Goal: Book appointment/travel/reservation

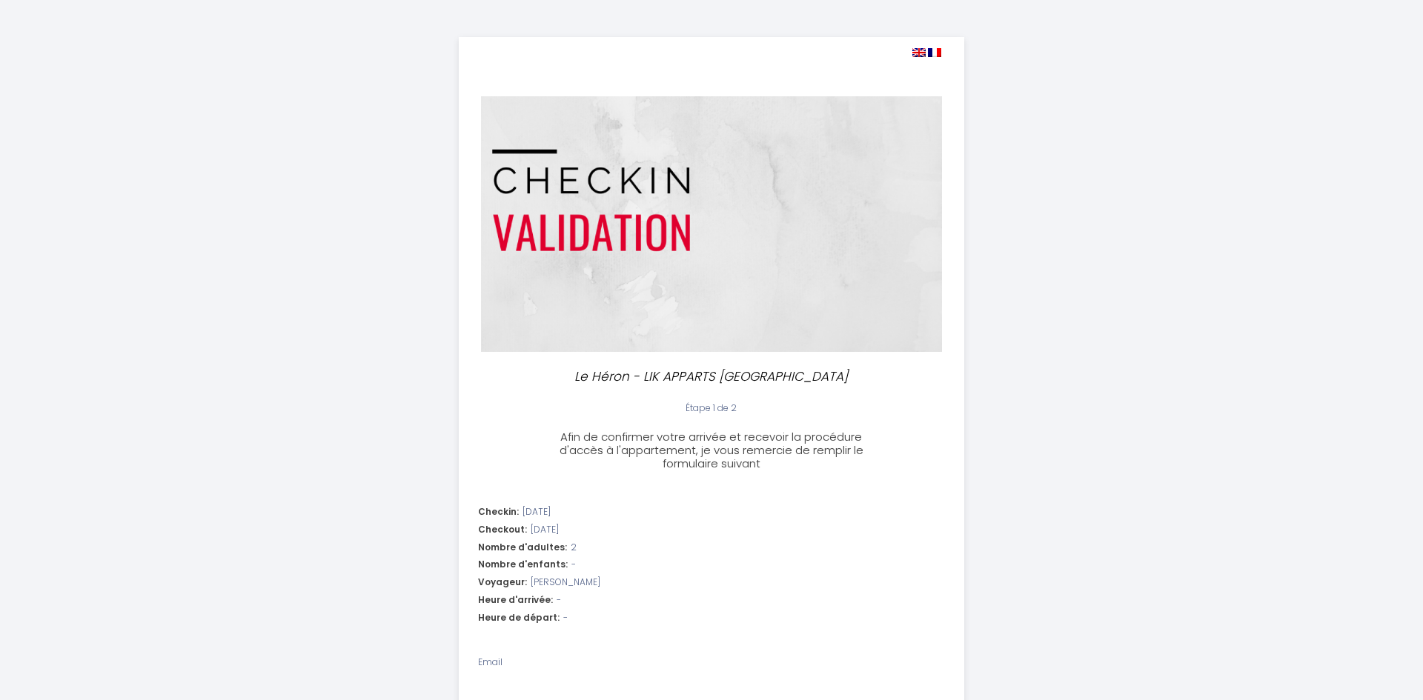
select select
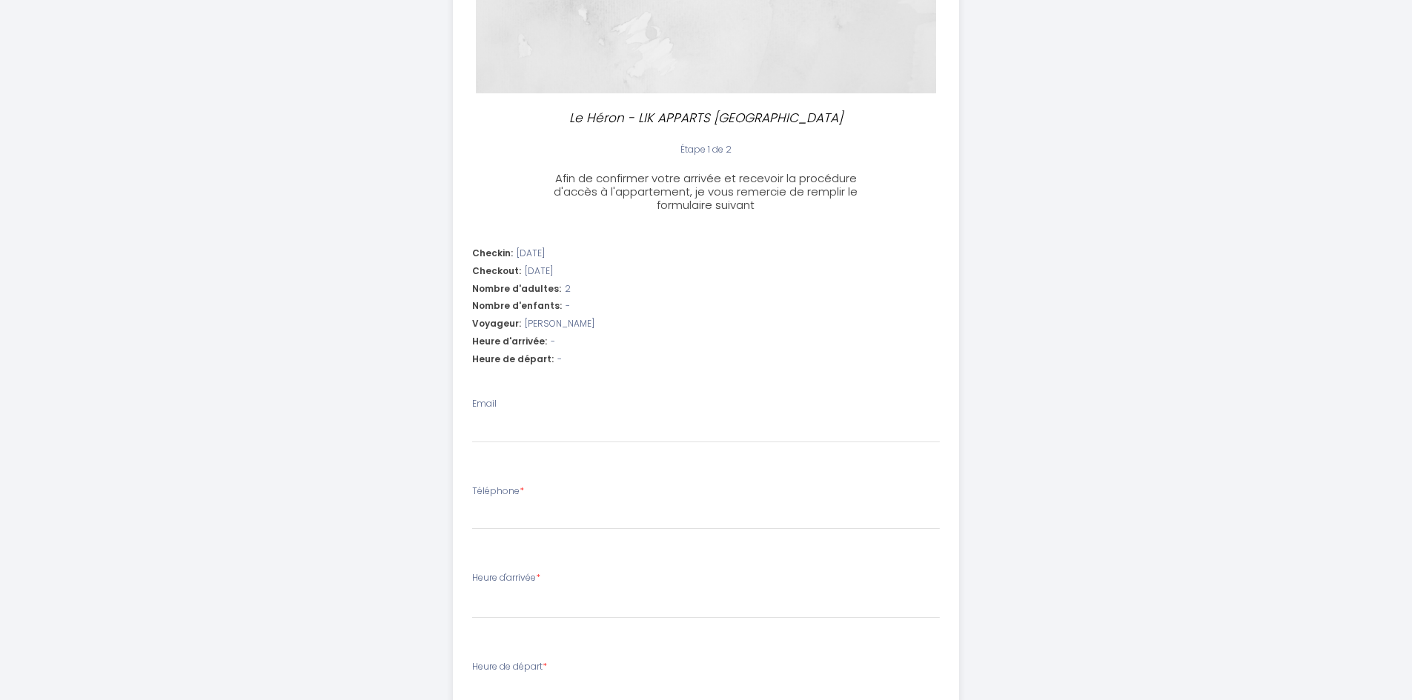
scroll to position [371, 0]
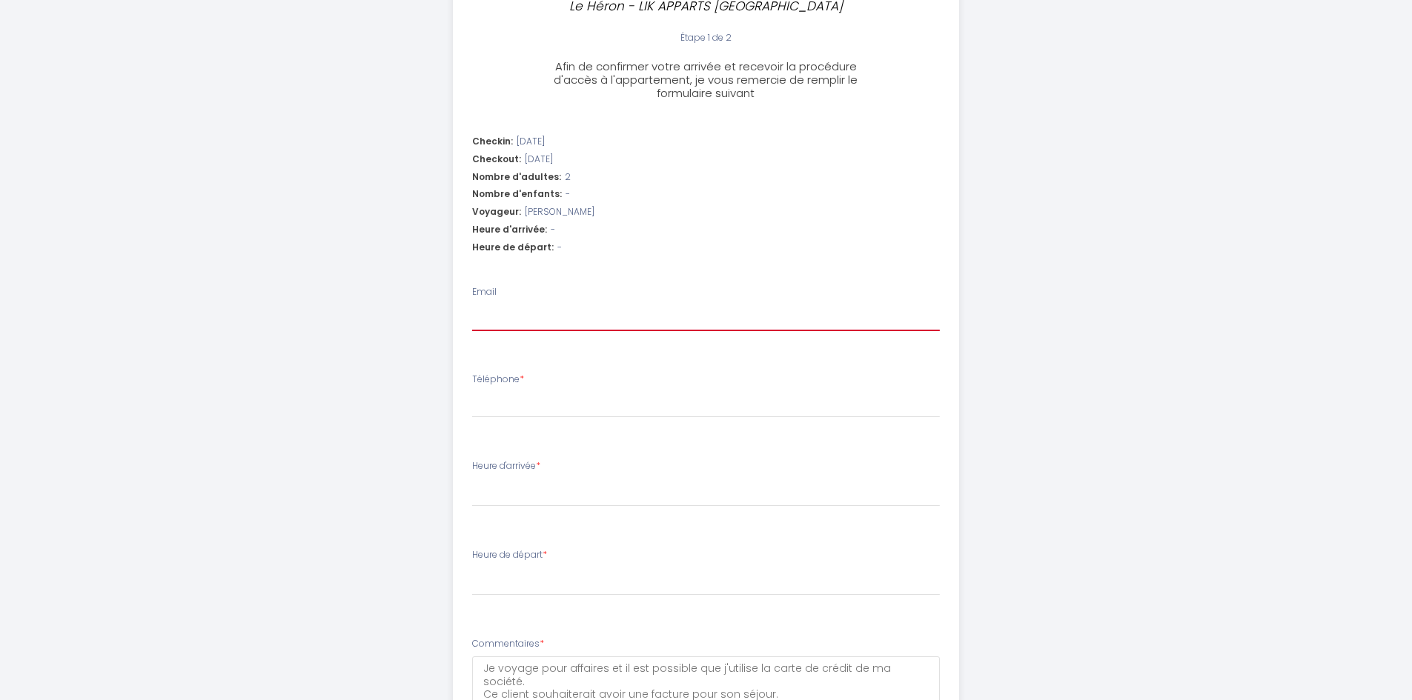
click at [522, 313] on input "Email" at bounding box center [706, 318] width 468 height 27
type input "f"
select select
type input "fr"
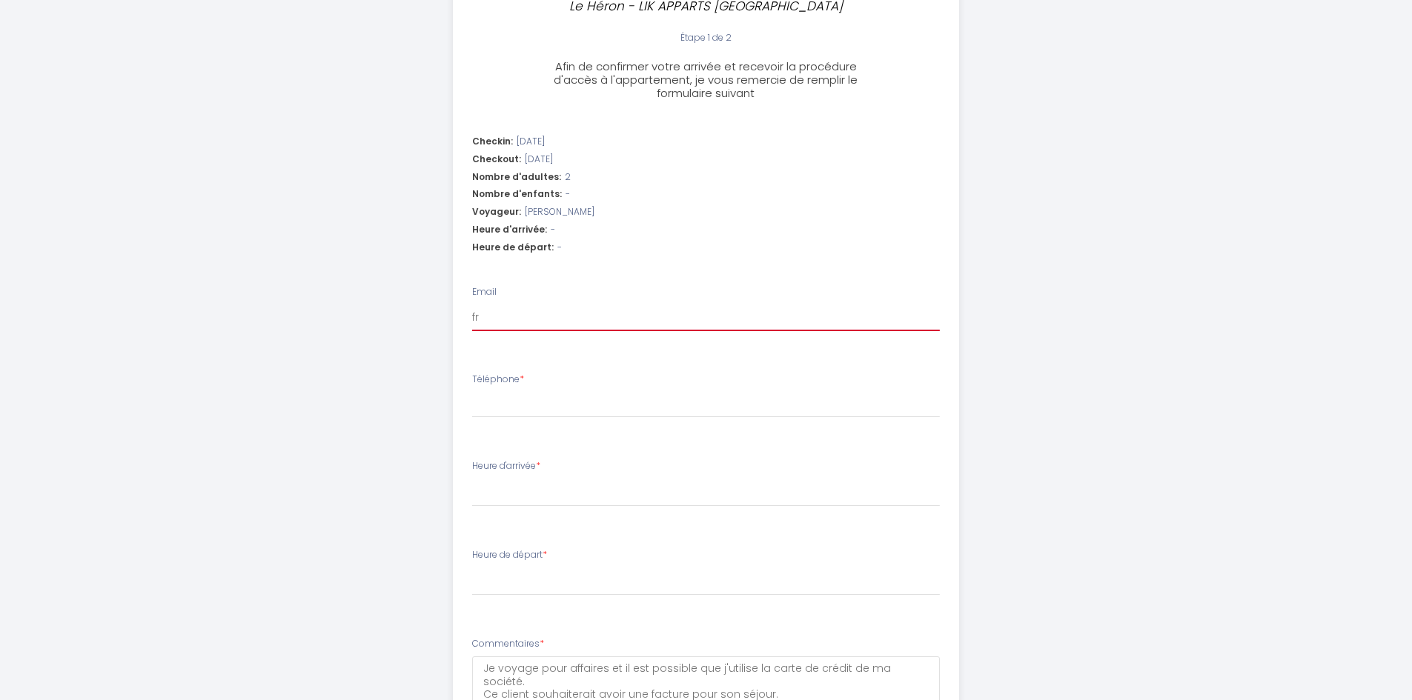
select select
type input "fra"
select select
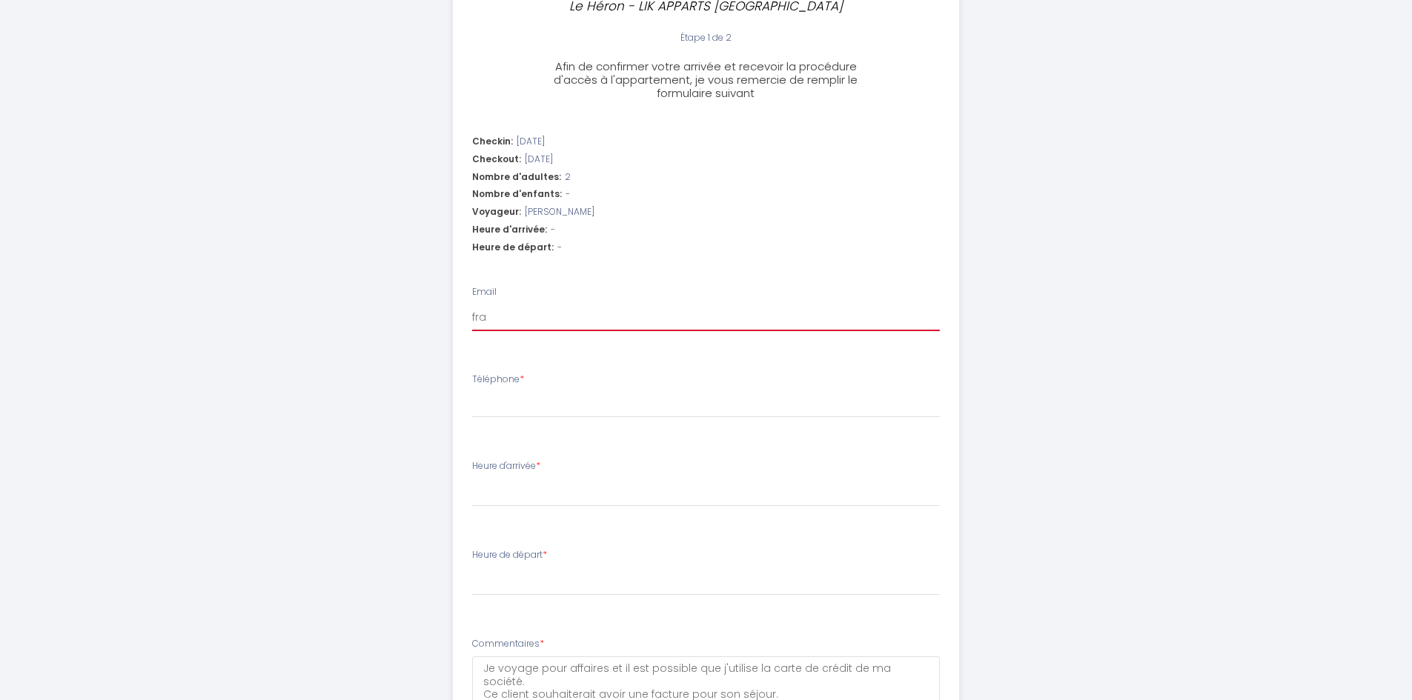
type input "fran"
select select
type input "franc"
select select
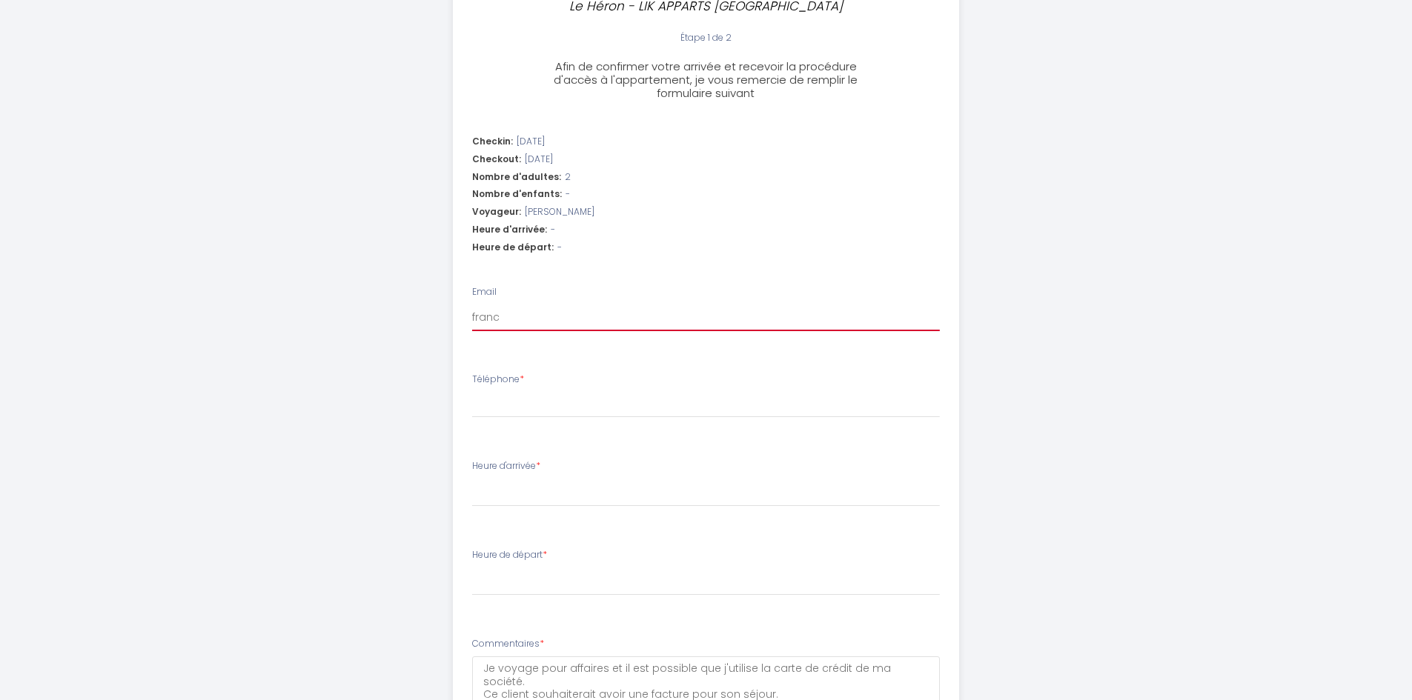
select select
type input "france"
select select
type input "frances"
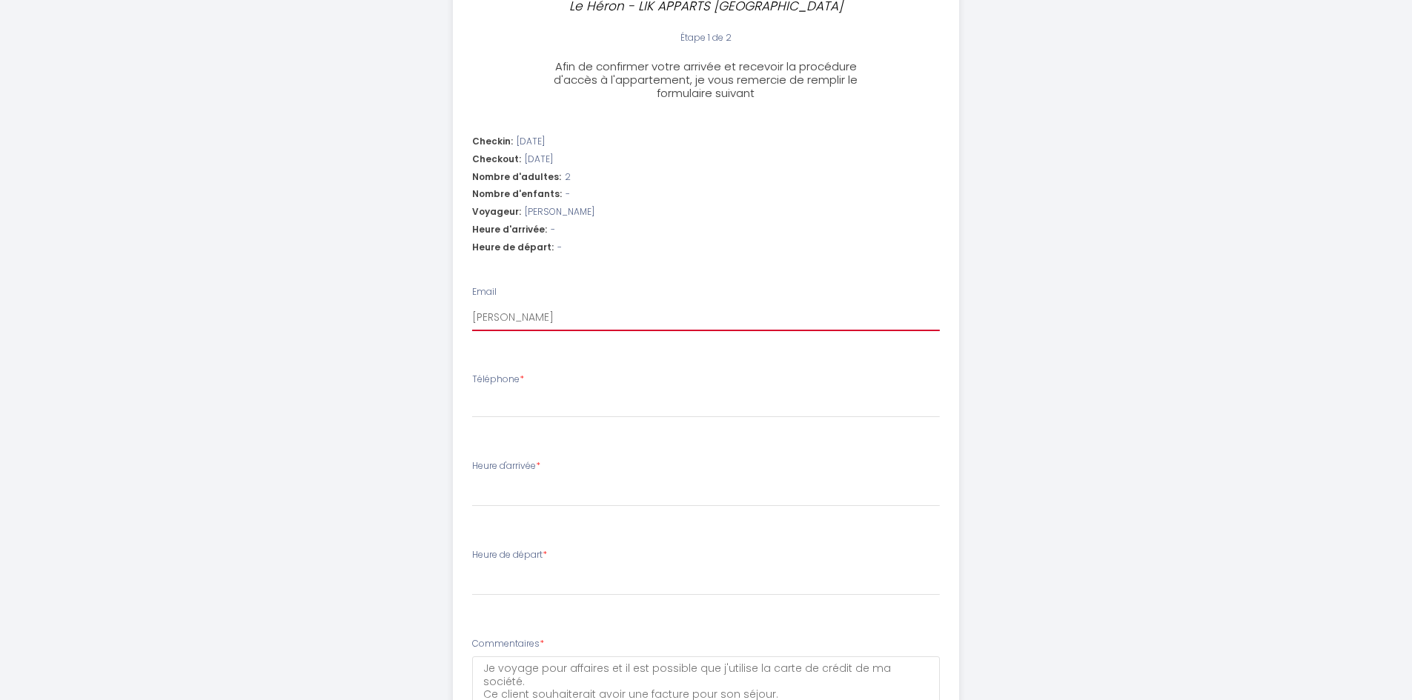
select select
type input "francesc"
select select
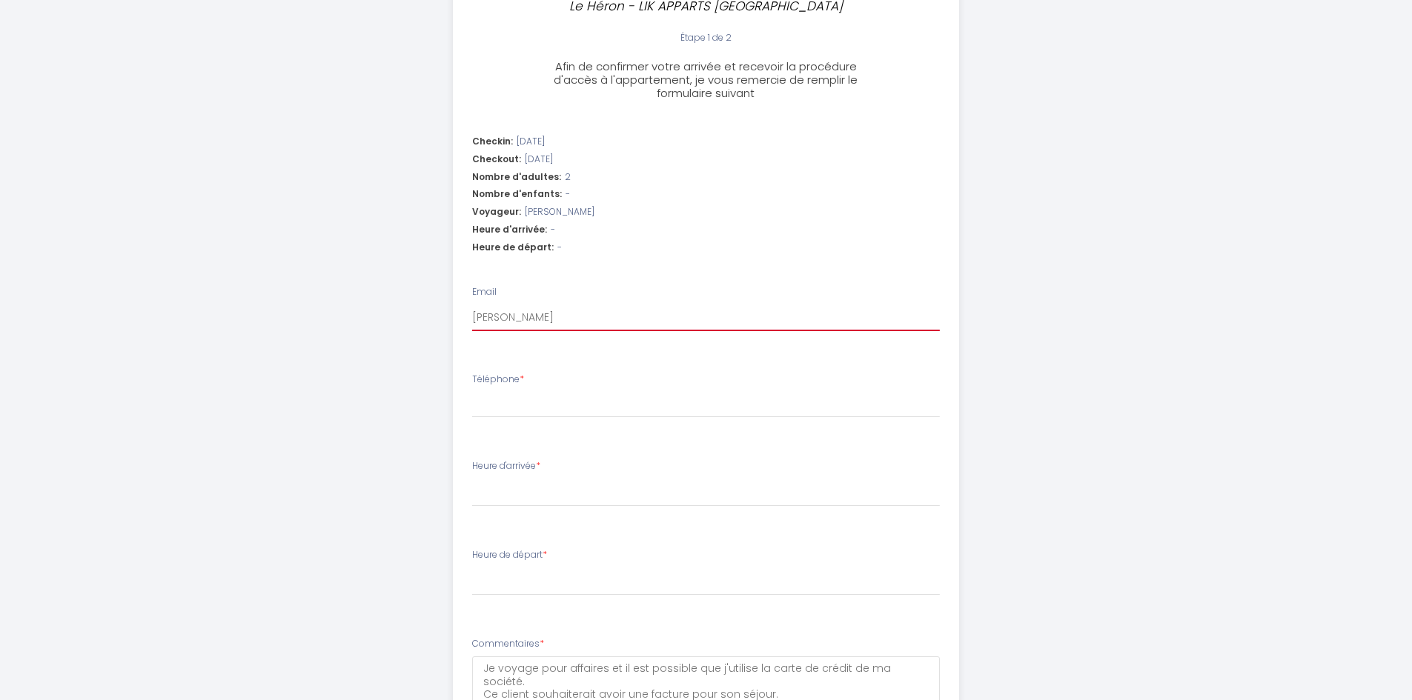
type input "francesco"
select select
type input "francesco."
select select
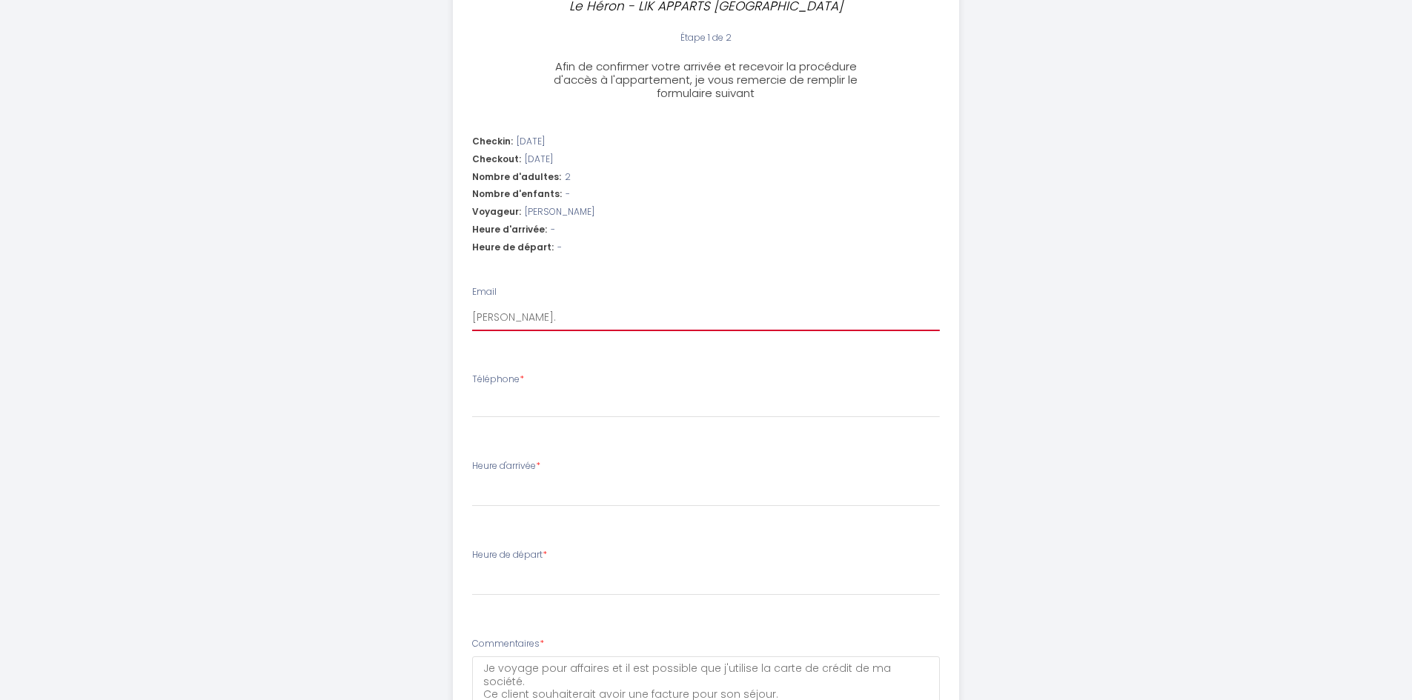
select select
type input "francesco.c"
select select
type input "francesco.ch"
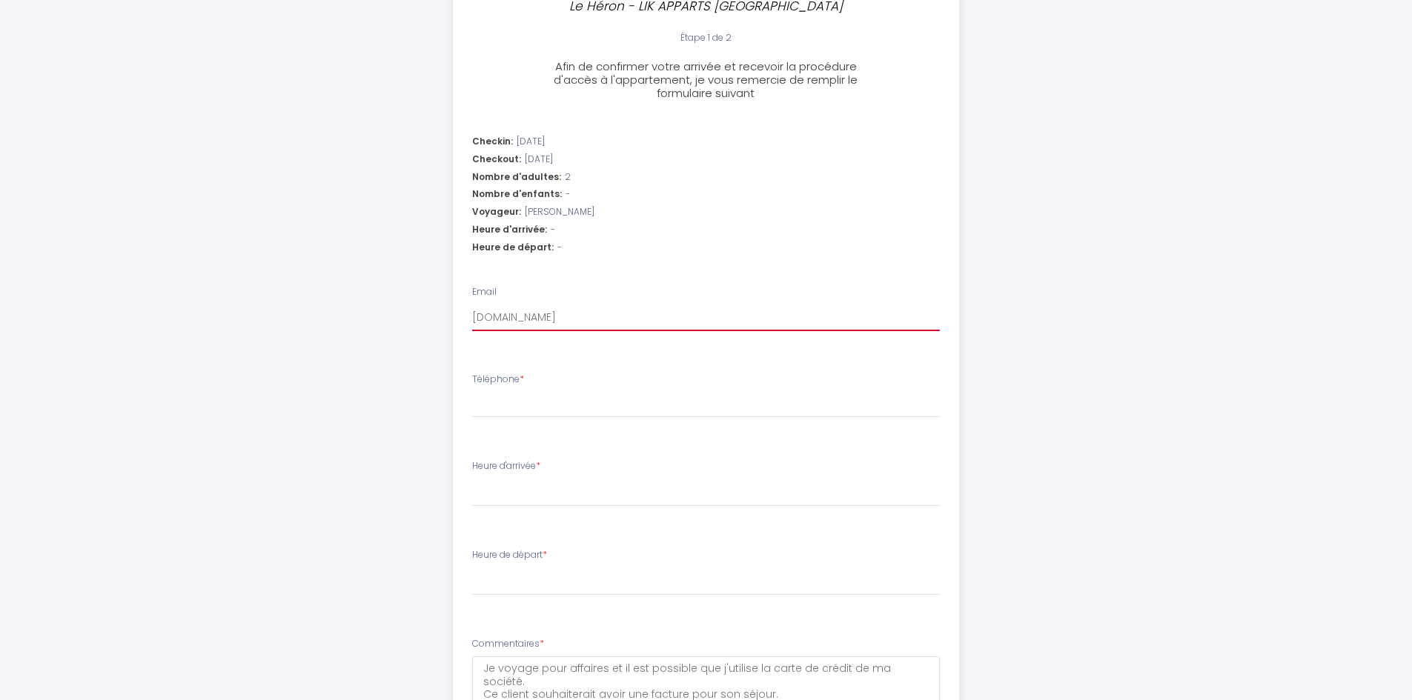
select select
type input "francesco.chi"
select select
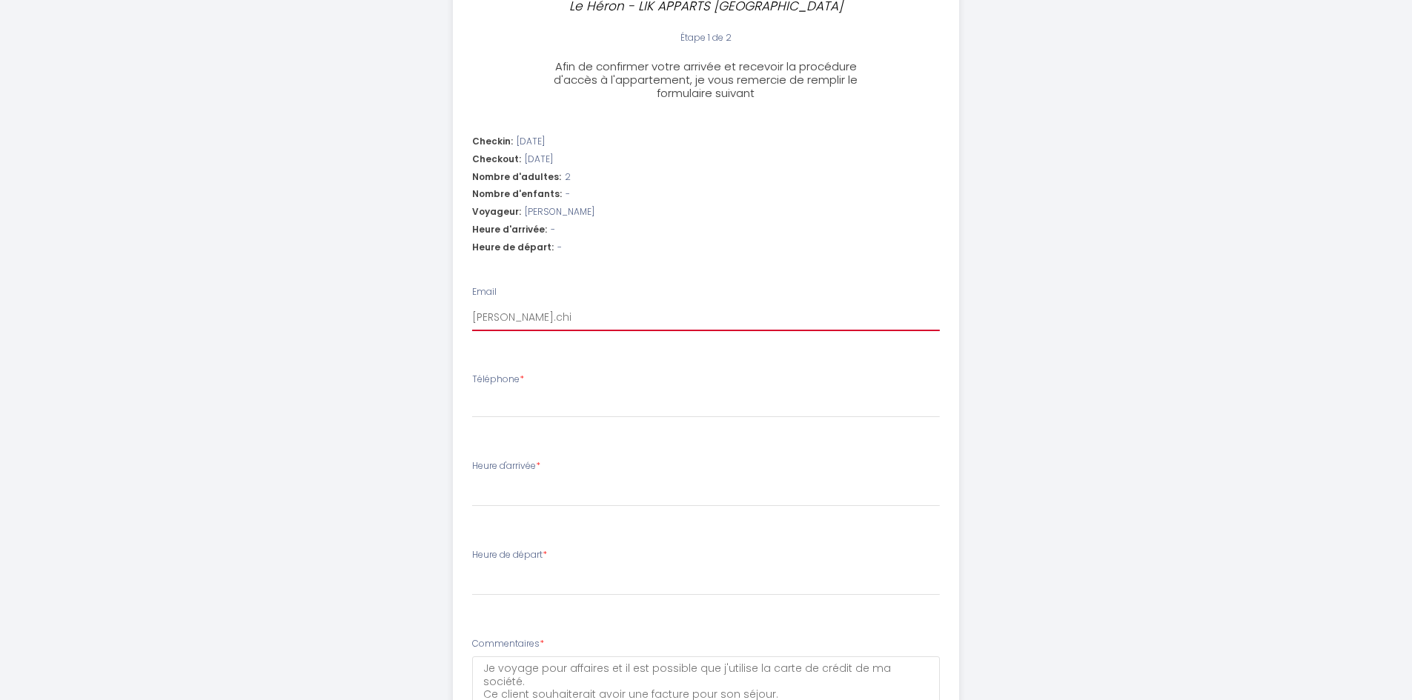
type input "francesco.chie"
select select
type input "francesco.chies"
select select
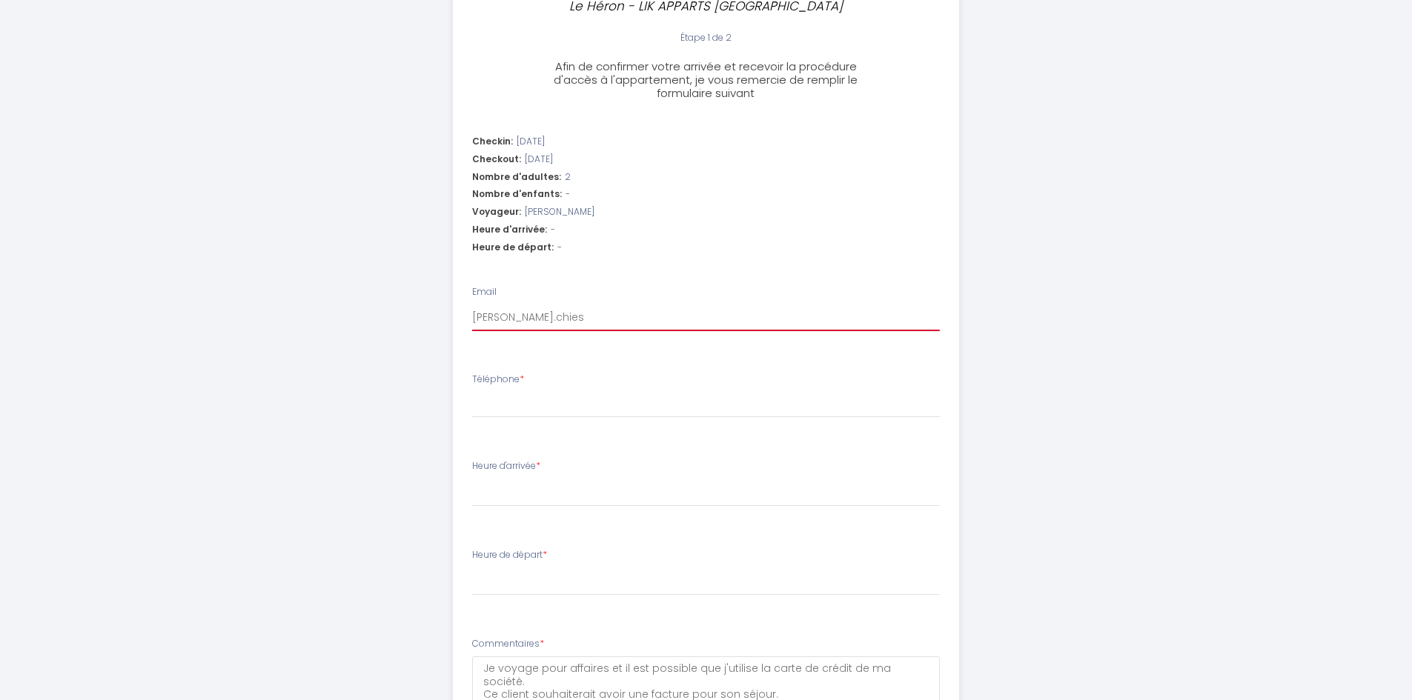
select select
type input "francesco.chiesa"
select select
type input "francesco.chiesa@"
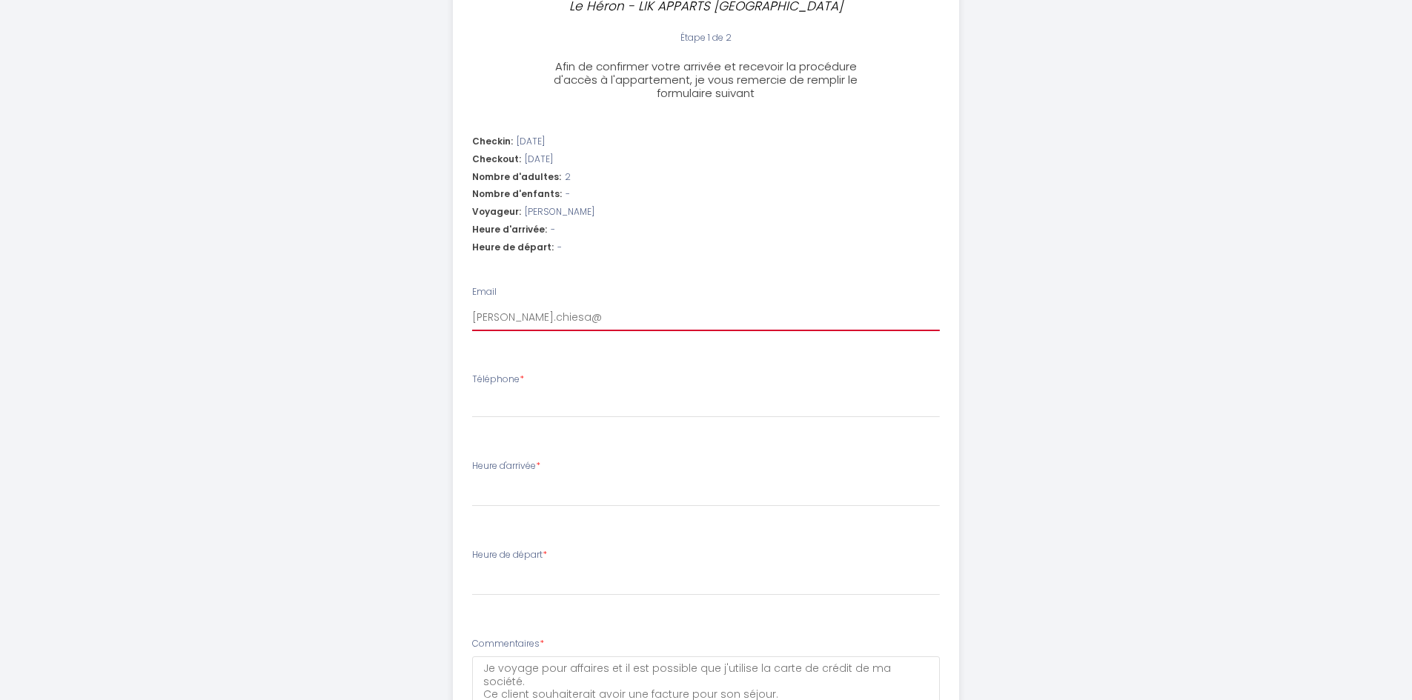
select select
type input "francesco.chiesa@u"
select select
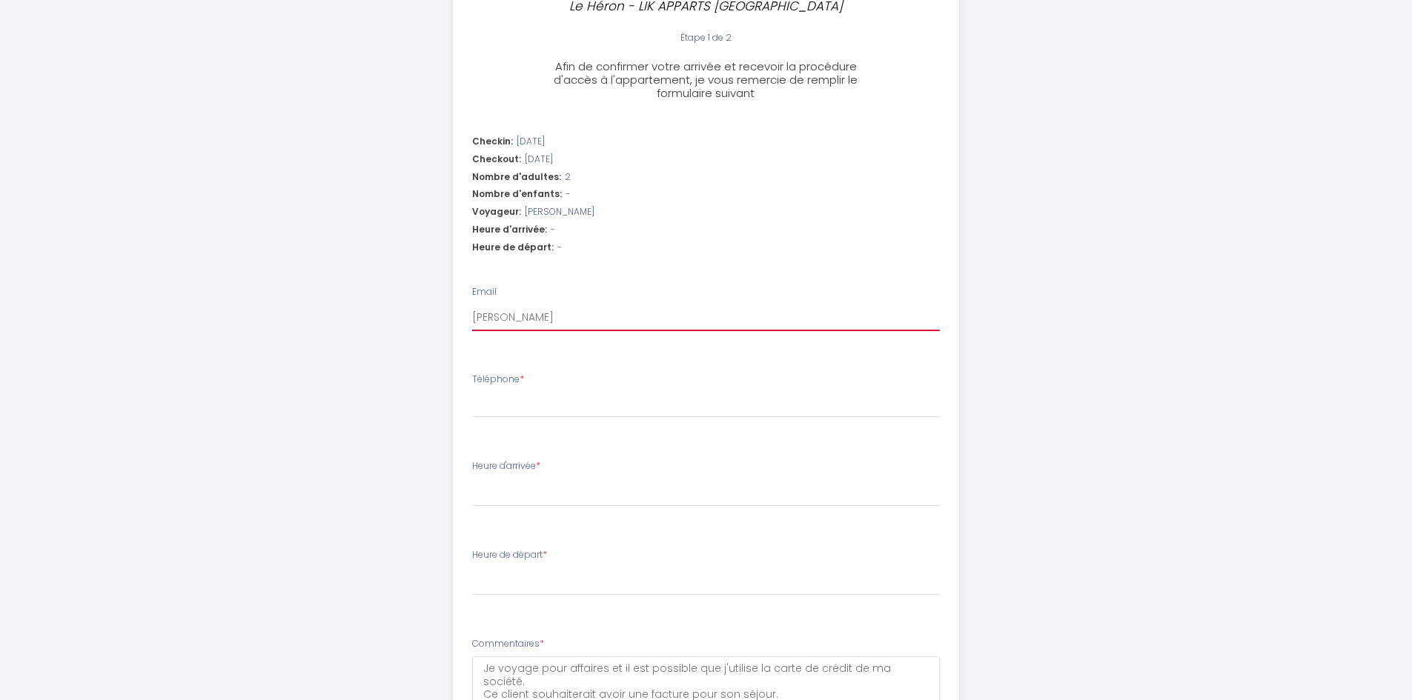
type input "francesco.chiesa@un"
select select
type input "francesco.chiesa@uni"
select select
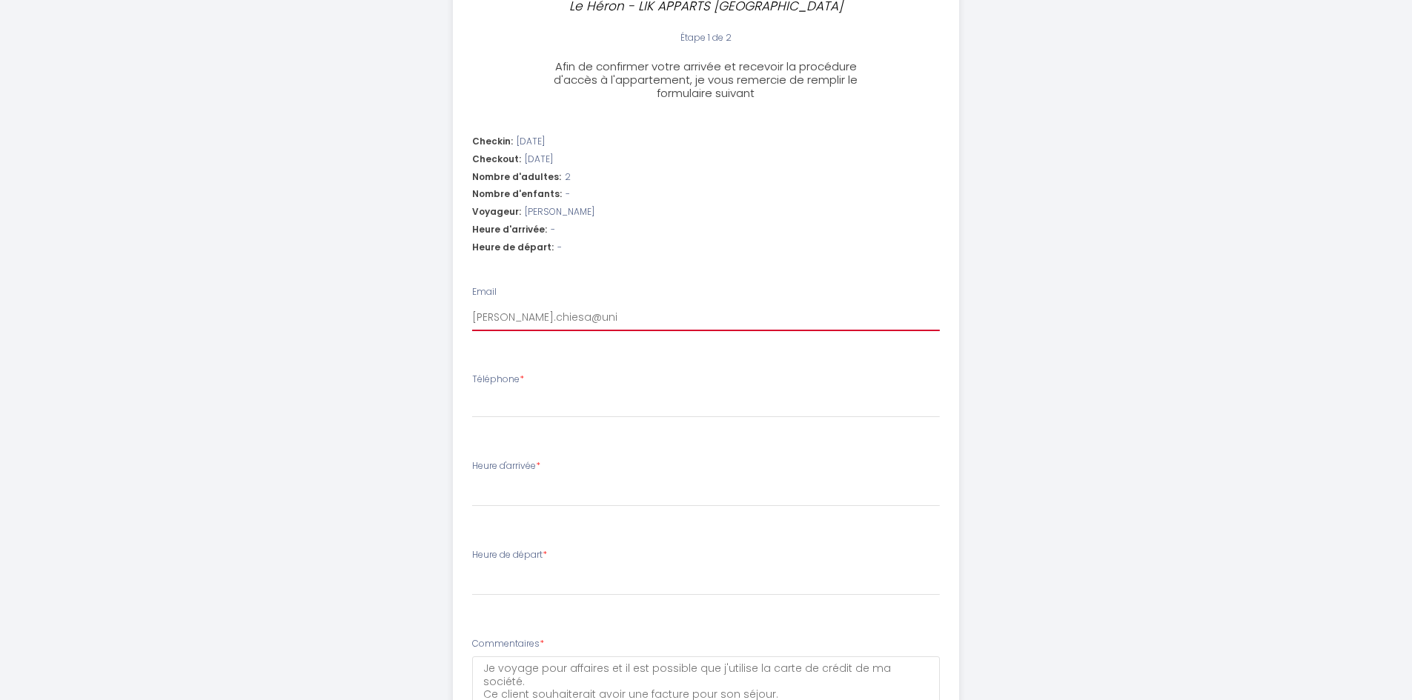
select select
type input "francesco.chiesa@unit"
select select
type input "francesco.chiesa@unito"
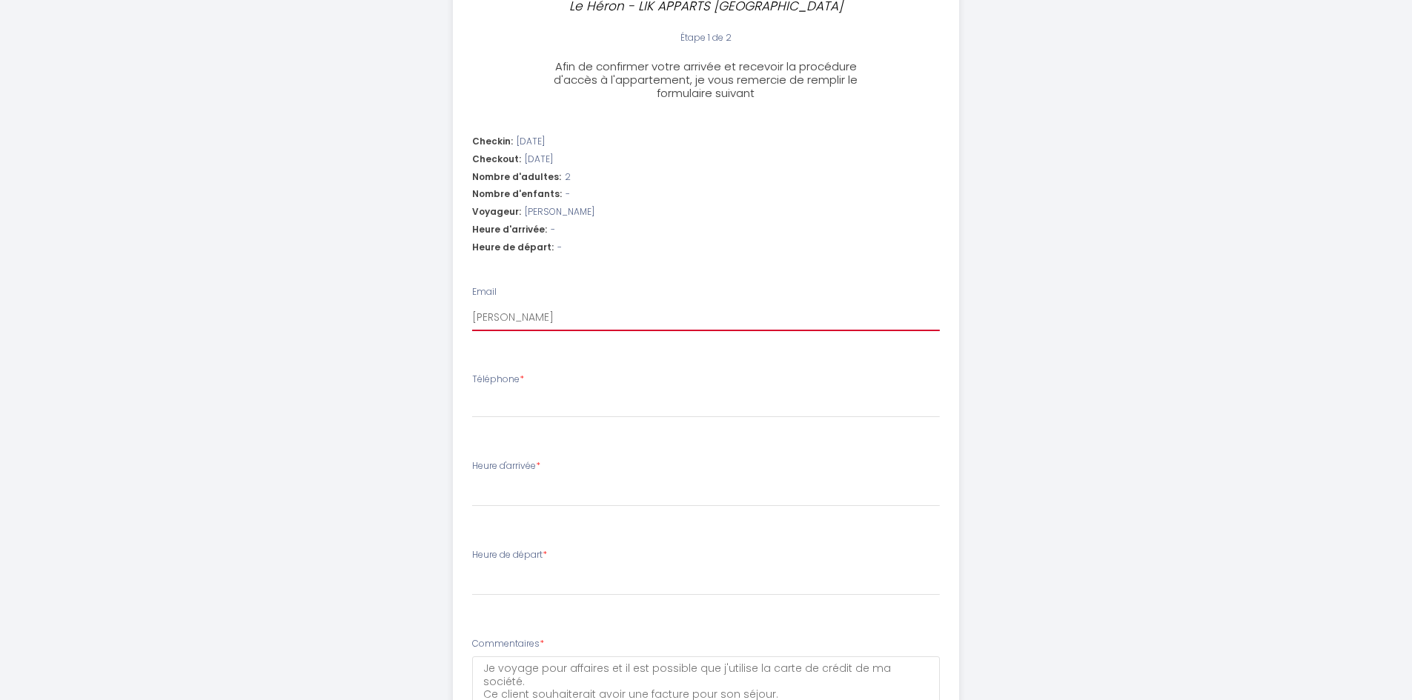
select select
type input "francesco.chiesa@unito."
select select
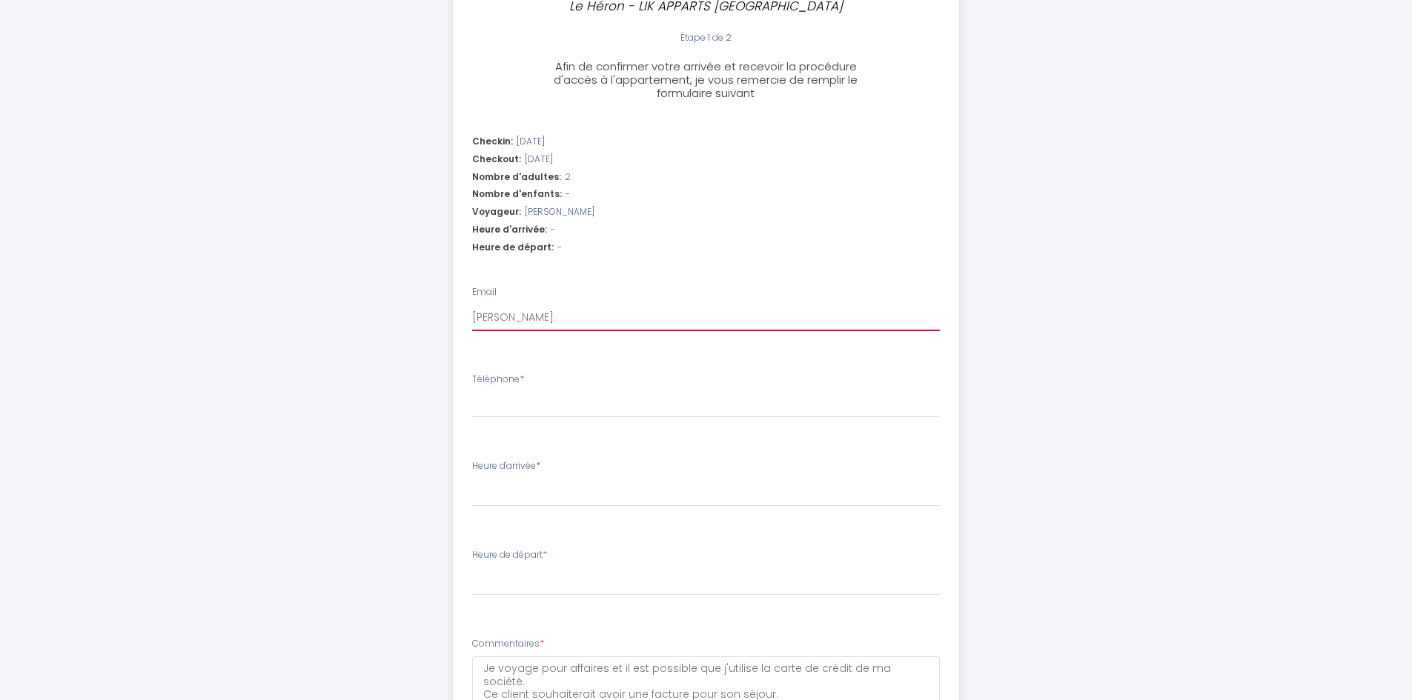
type input "francesco.chiesa@unito.i"
select select
type input "francesco.chiesa@unito.it"
select select
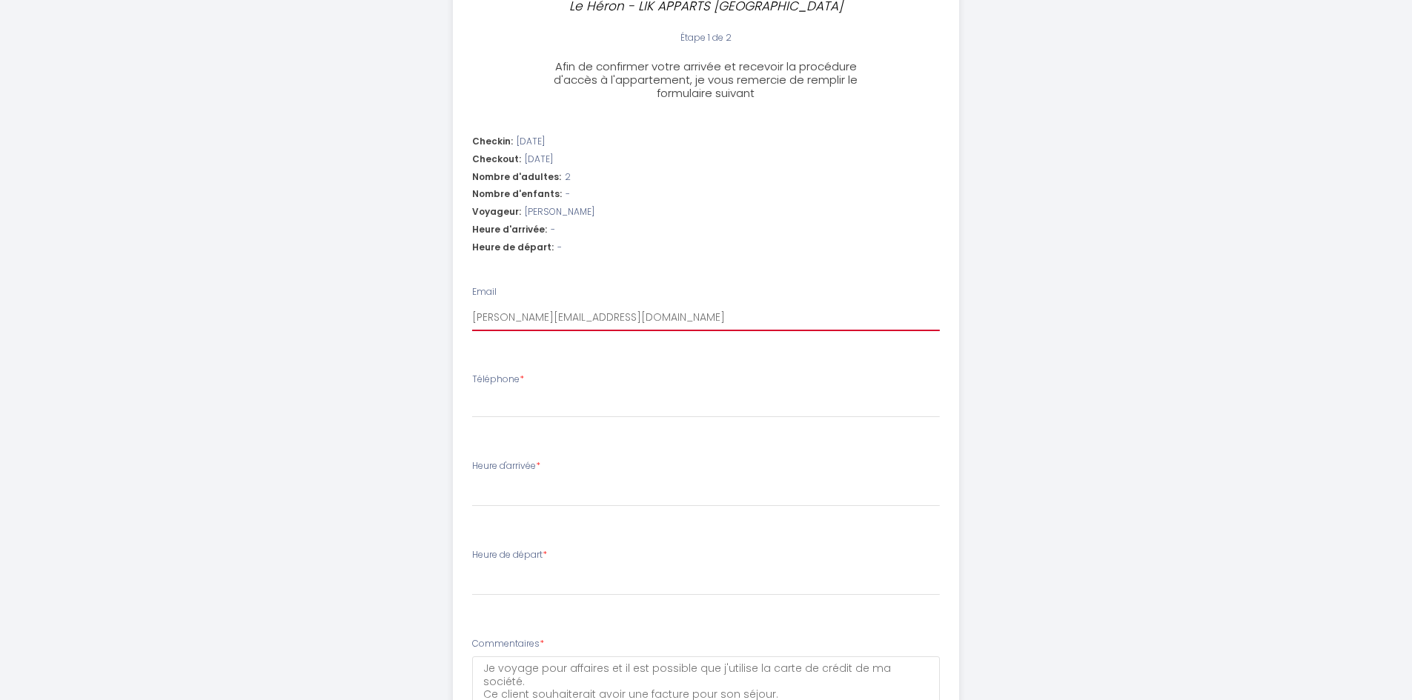
select select
type input "francesco.chiesa@unito.it"
type input "3"
select select
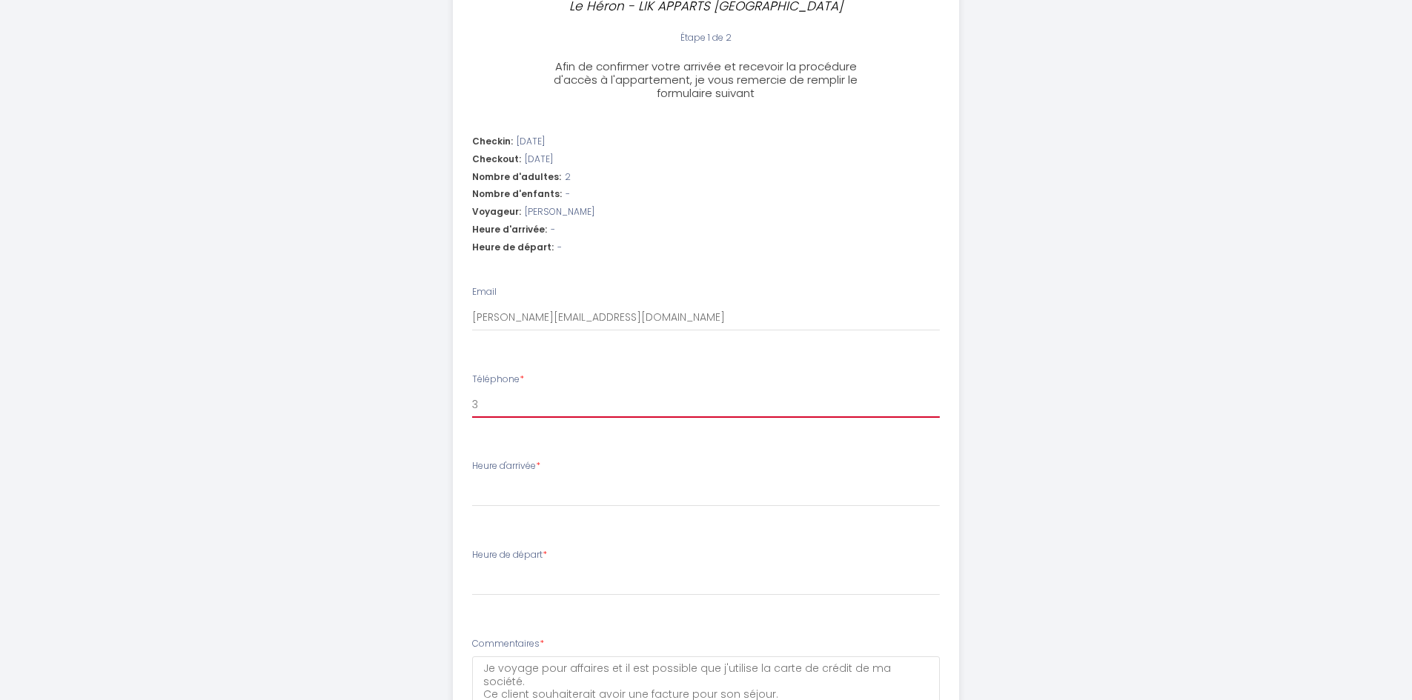
type input "34"
select select
type input "340"
select select
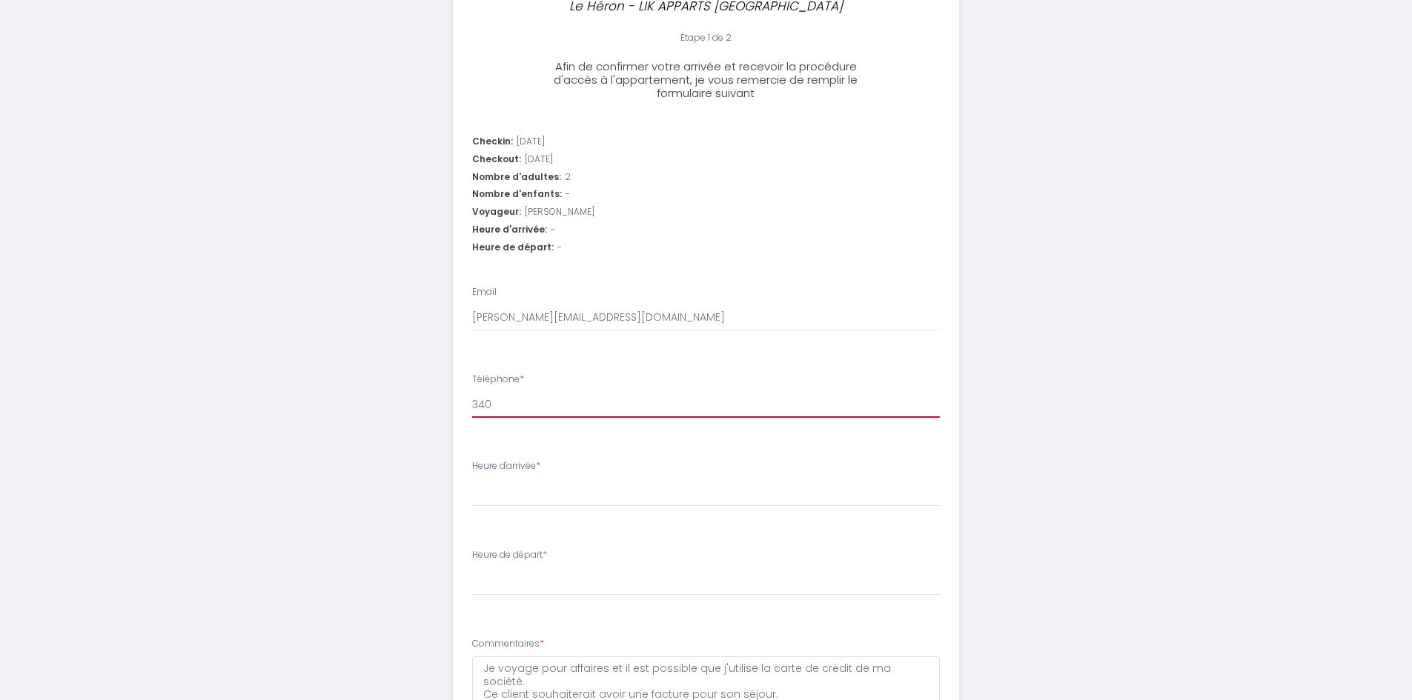
select select
type input "3402"
select select
type input "34028"
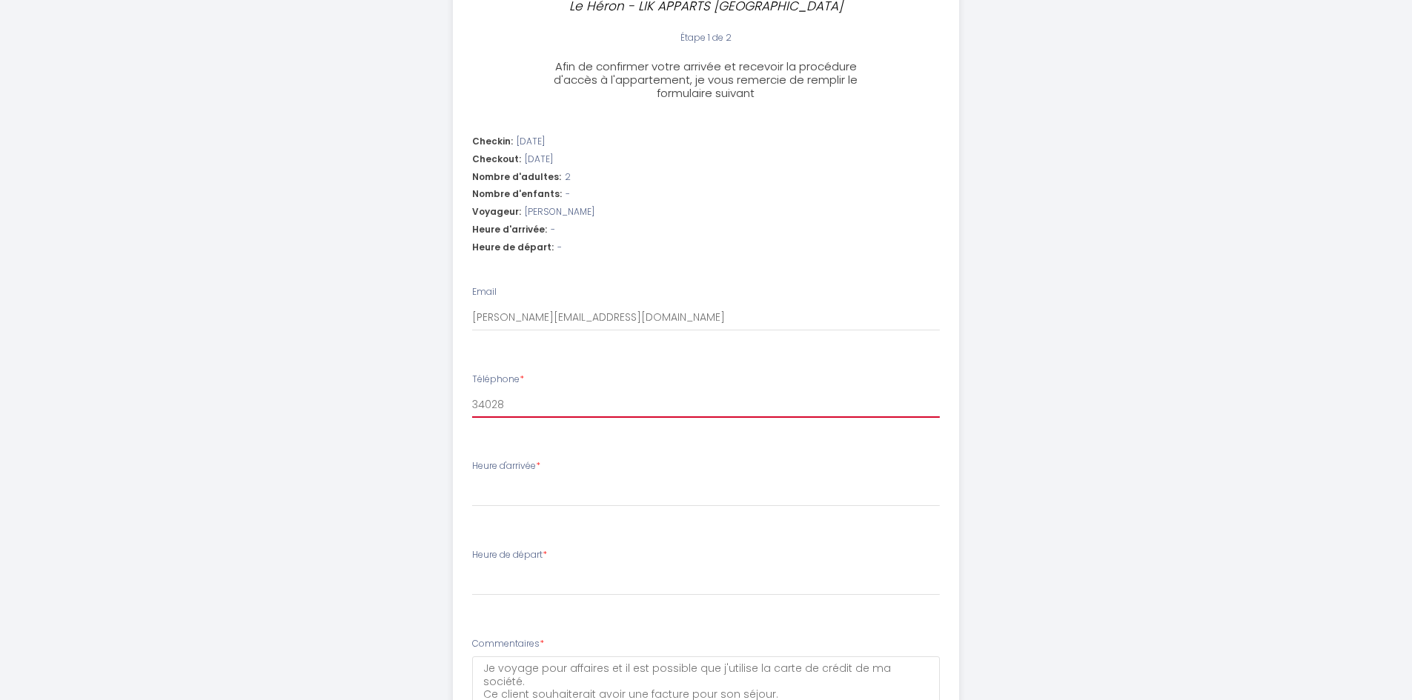
select select
type input "340283"
select select
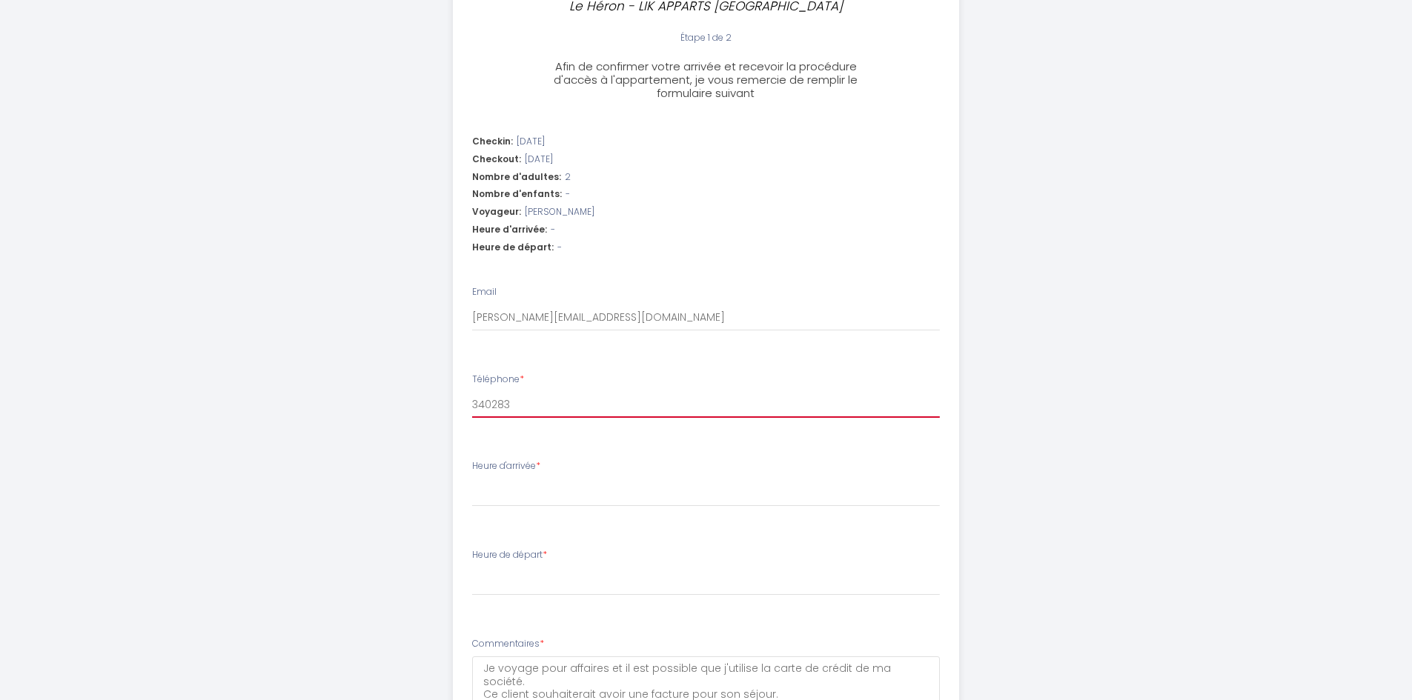
type input "3402835"
select select
type input "34028354"
select select
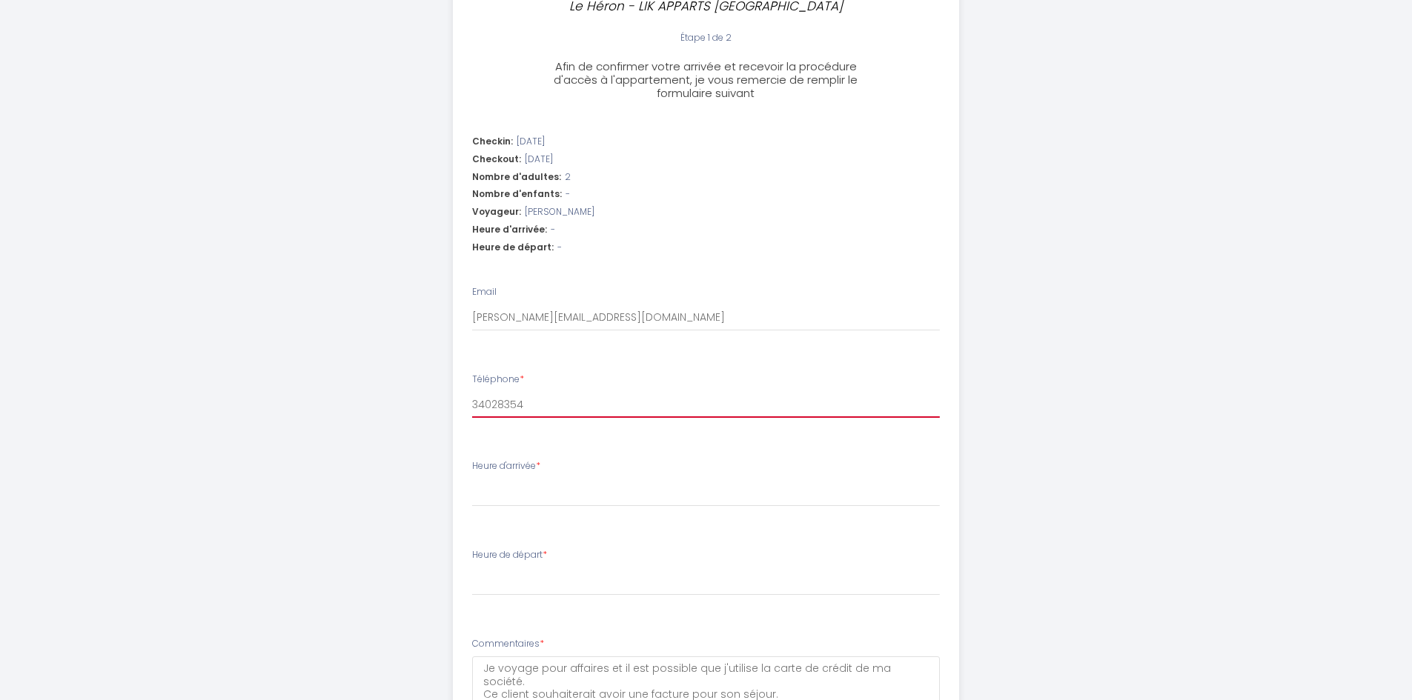
select select
type input "340283548"
select select
type input "3402835483"
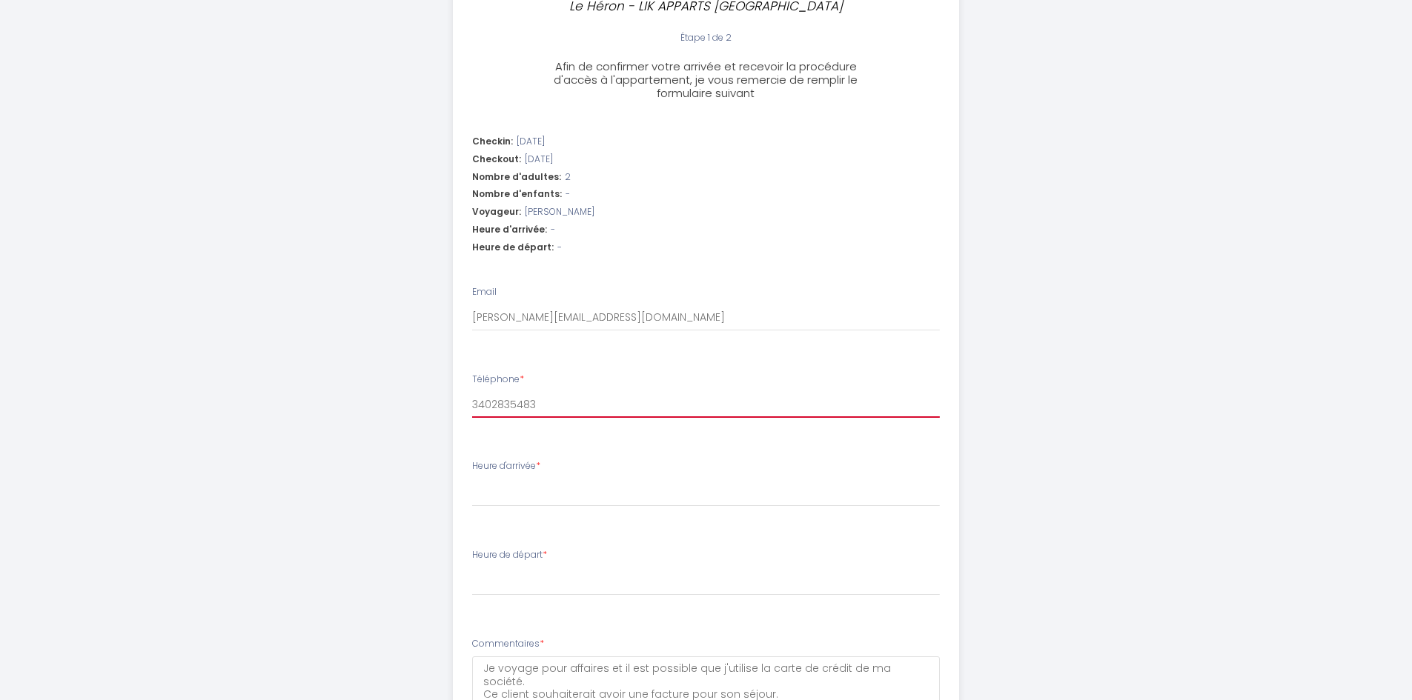
select select
type input "03402835483"
select select
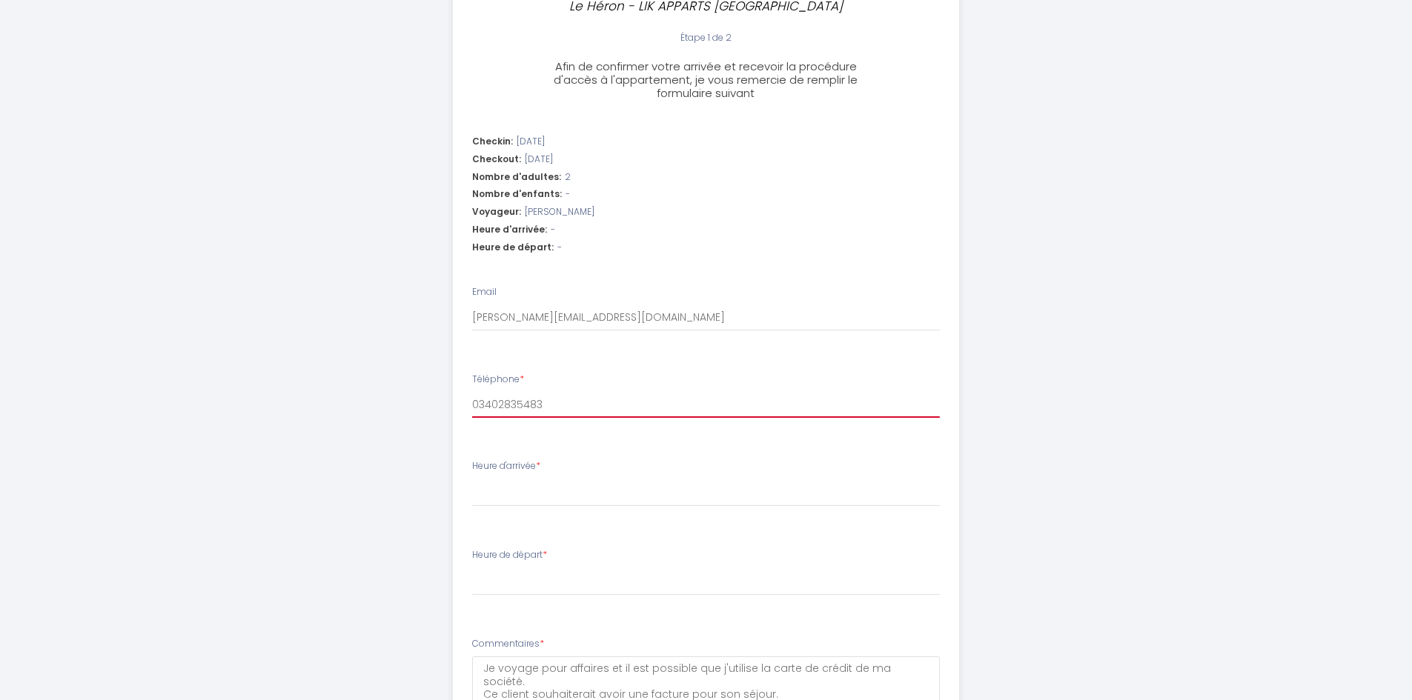
type input "003402835483"
select select
type input "0033402835483"
select select
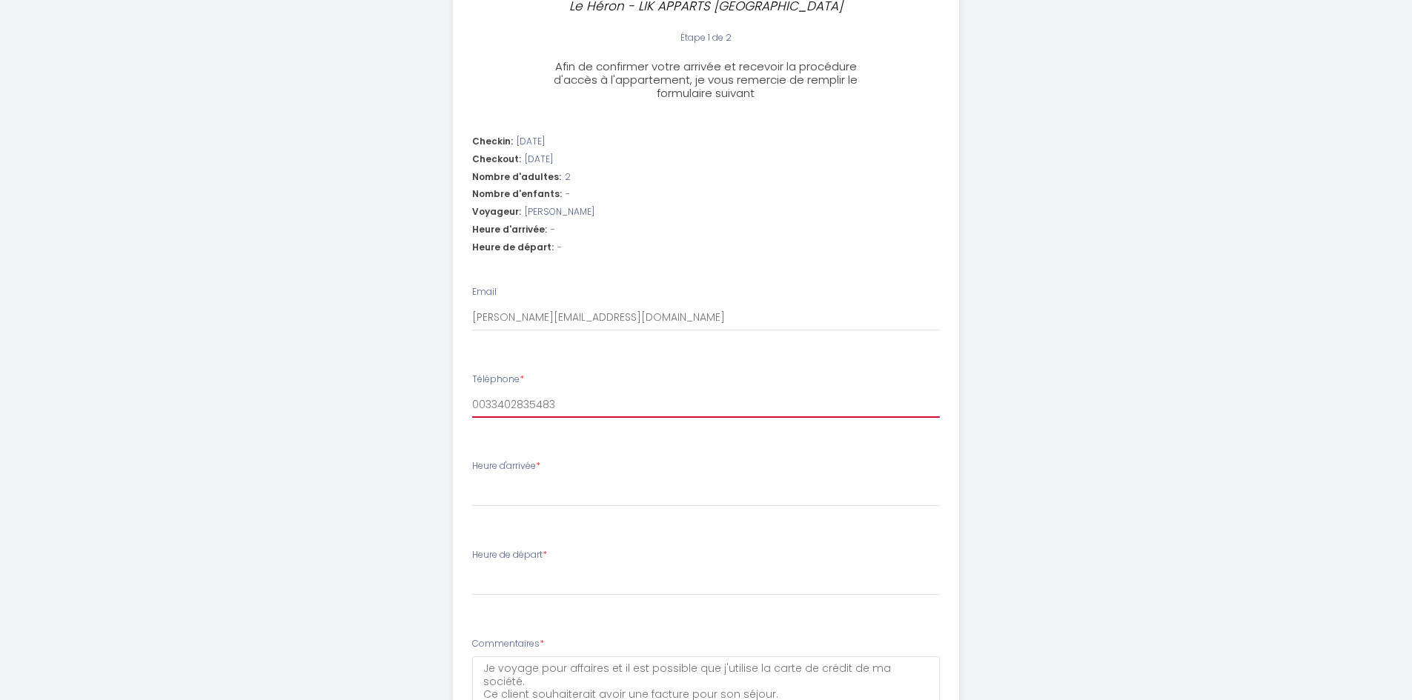
select select
type input "00393402835483"
select select
type input "00393402835483"
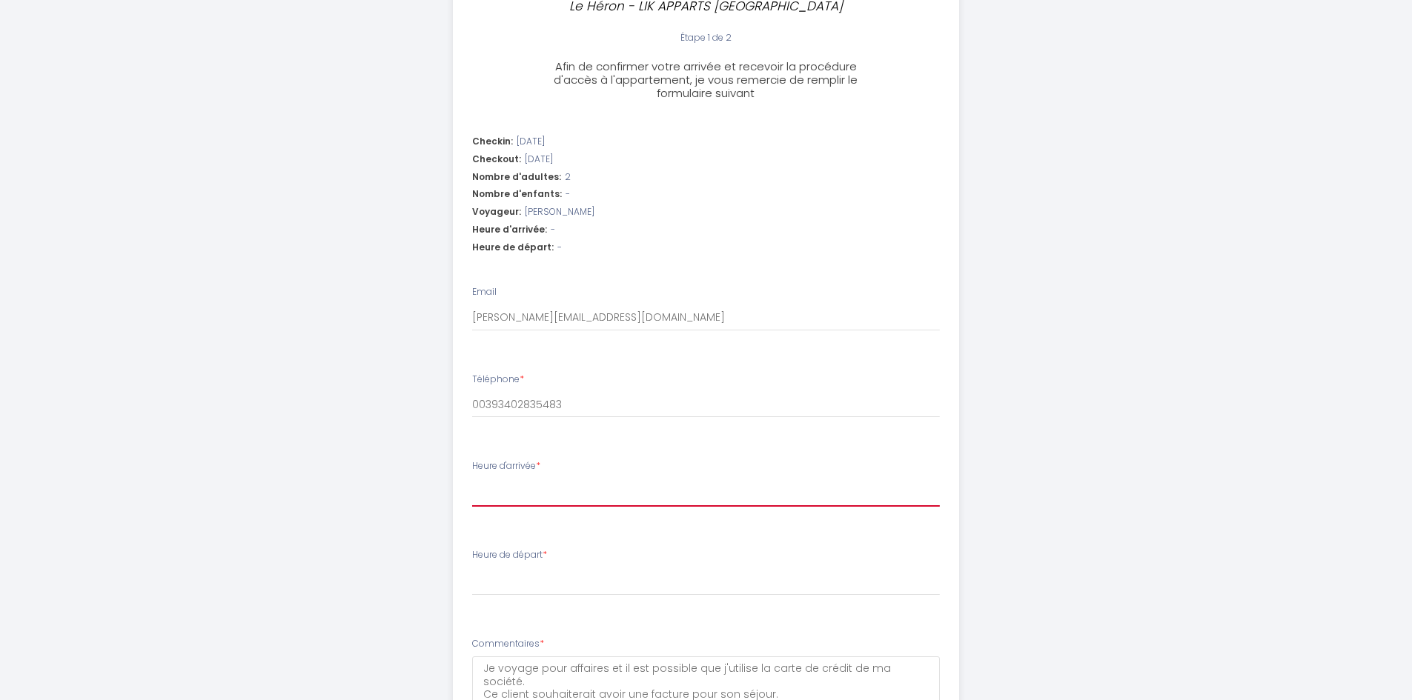
select select "20:00"
select select
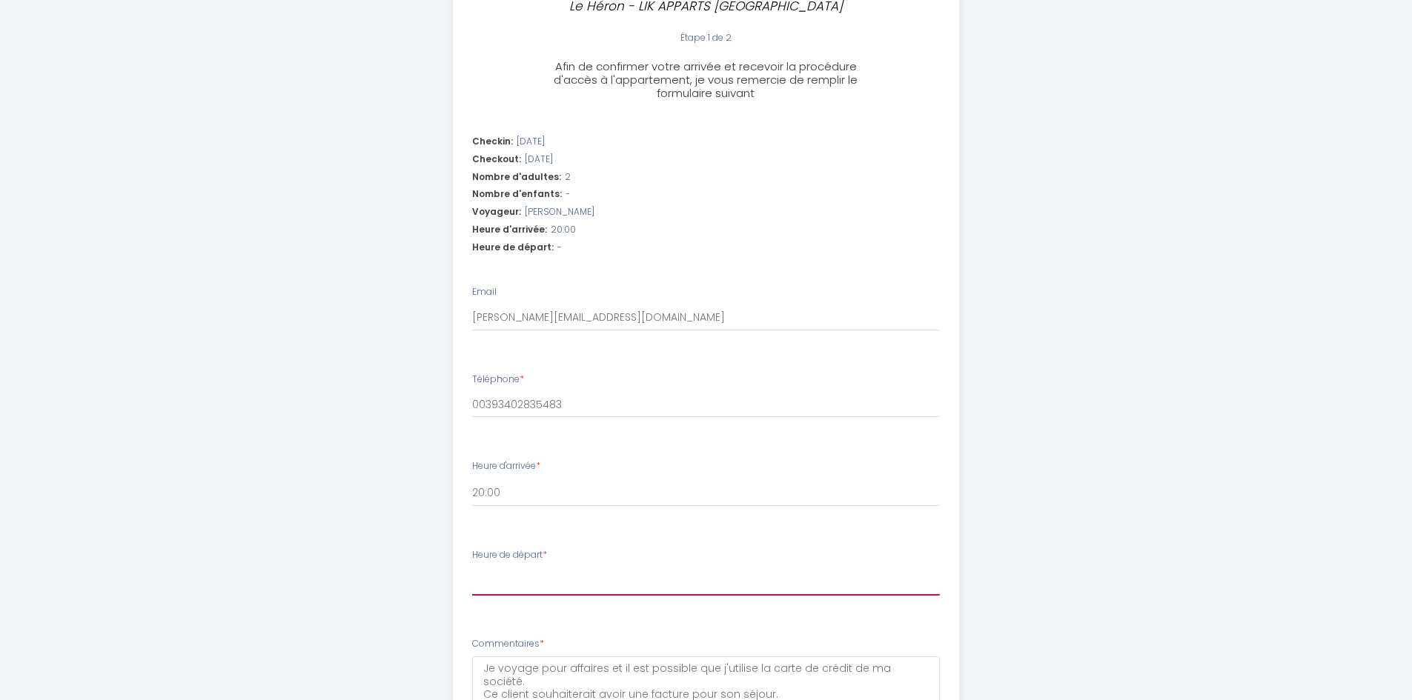
click at [579, 583] on select "00:00 00:30 01:00 01:30 02:00 02:30 03:00 03:30 04:00 04:30 05:00 05:30 06:00 0…" at bounding box center [706, 582] width 468 height 28
click at [994, 505] on div "Le Héron - LIK APPARTS RENNES GARE CENTRE Étape 1 de 2 Afin de confirmer votre …" at bounding box center [706, 251] width 759 height 1245
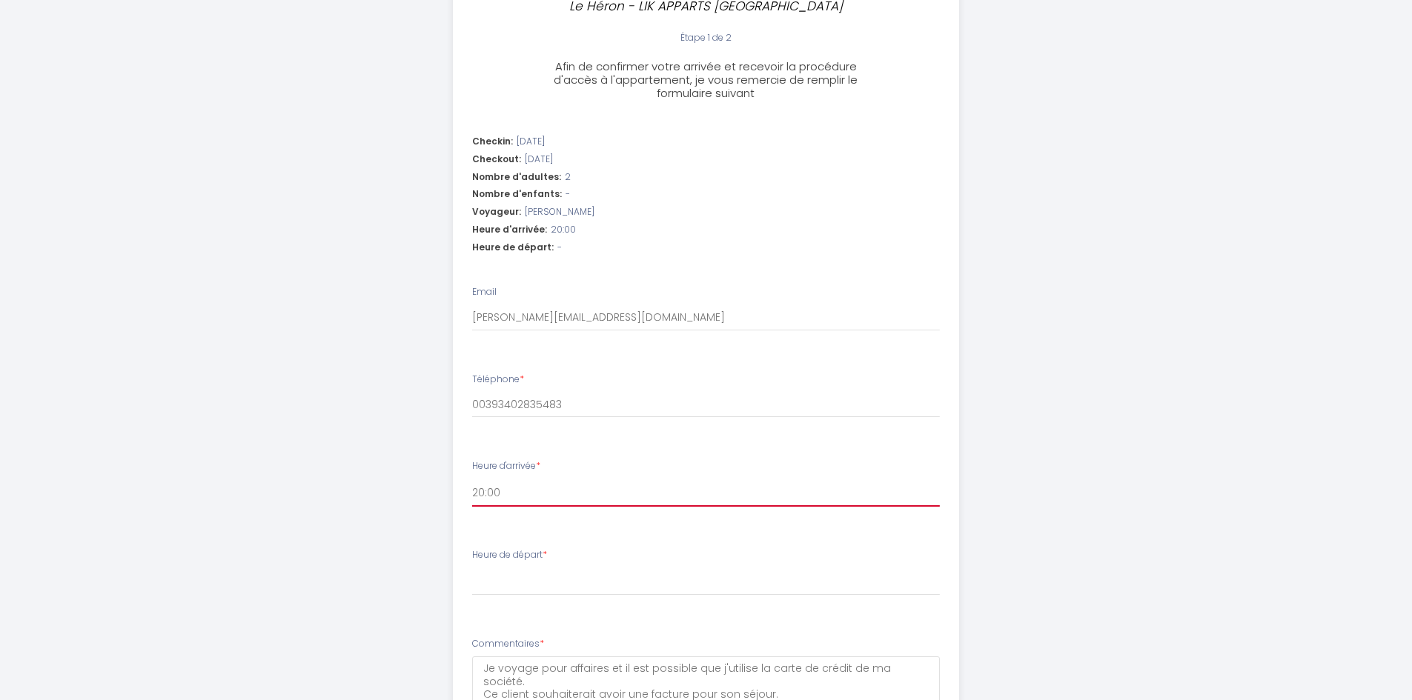
click at [631, 491] on select "15:00 15:30 16:00 16:30 17:00 17:30 18:00 18:30 19:00 19:30 20:00 20:30 21:00 2…" at bounding box center [706, 493] width 468 height 28
click at [472, 479] on select "15:00 15:30 16:00 16:30 17:00 17:30 18:00 18:30 19:00 19:30 20:00 20:30 21:00 2…" at bounding box center [706, 493] width 468 height 28
click at [590, 494] on select "15:00 15:30 16:00 16:30 17:00 17:30 18:00 18:30 19:00 19:30 20:00 20:30 21:00 2…" at bounding box center [706, 493] width 468 height 28
select select "19:30"
click at [472, 479] on select "15:00 15:30 16:00 16:30 17:00 17:30 18:00 18:30 19:00 19:30 20:00 20:30 21:00 2…" at bounding box center [706, 493] width 468 height 28
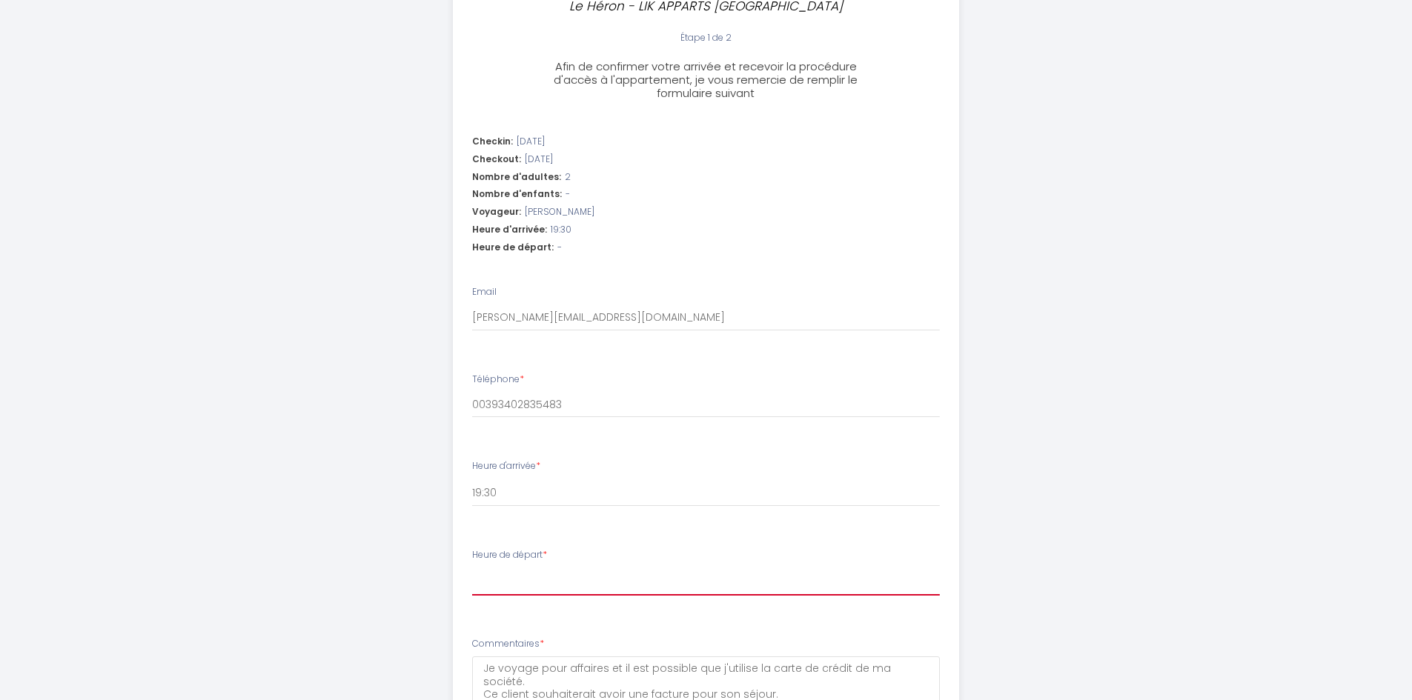
click at [586, 577] on select "00:00 00:30 01:00 01:30 02:00 02:30 03:00 03:30 04:00 04:30 05:00 05:30 06:00 0…" at bounding box center [706, 582] width 468 height 28
click at [340, 303] on div "Le Héron - LIK APPARTS RENNES GARE CENTRE Étape 1 de 2 Afin de confirmer votre …" at bounding box center [706, 251] width 759 height 1245
click at [571, 584] on select "00:00 00:30 01:00 01:30 02:00 02:30 03:00 03:30 04:00 04:30 05:00 05:30 06:00 0…" at bounding box center [706, 582] width 468 height 28
select select "10:30"
click at [472, 568] on select "00:00 00:30 01:00 01:30 02:00 02:30 03:00 03:30 04:00 04:30 05:00 05:30 06:00 0…" at bounding box center [706, 582] width 468 height 28
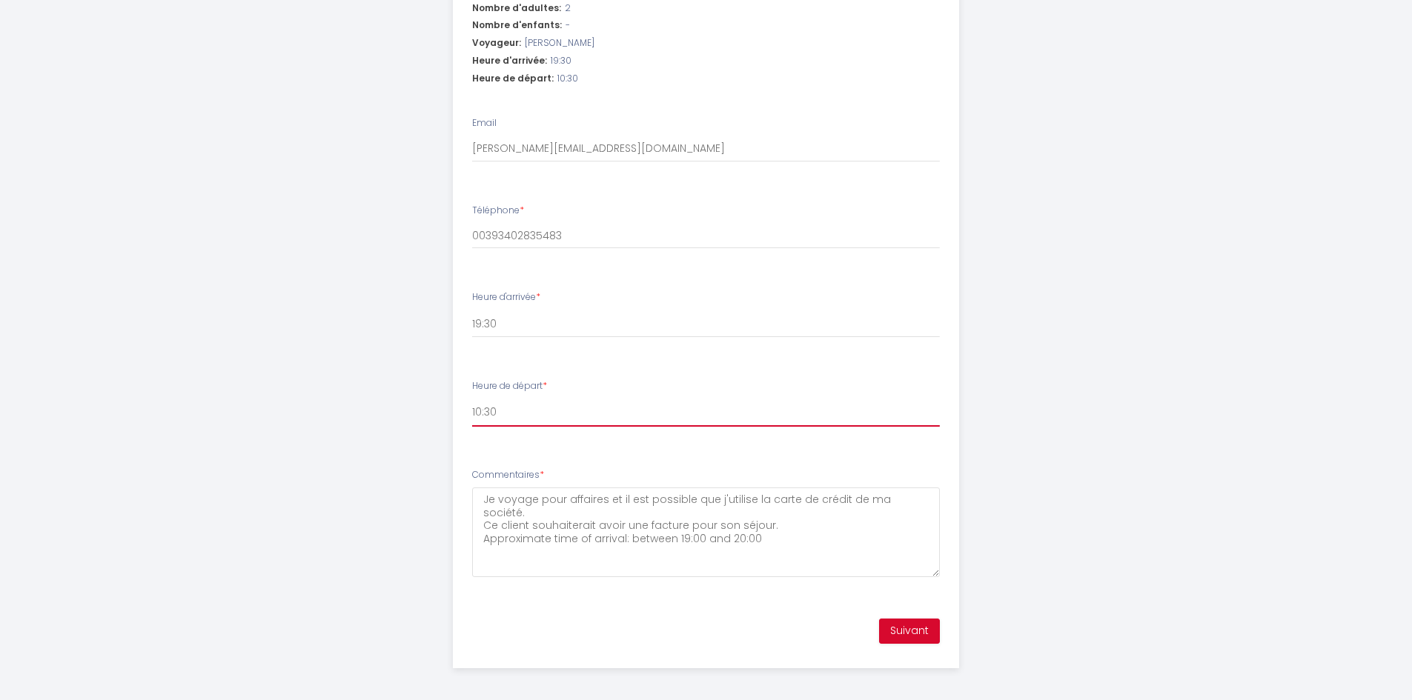
scroll to position [545, 0]
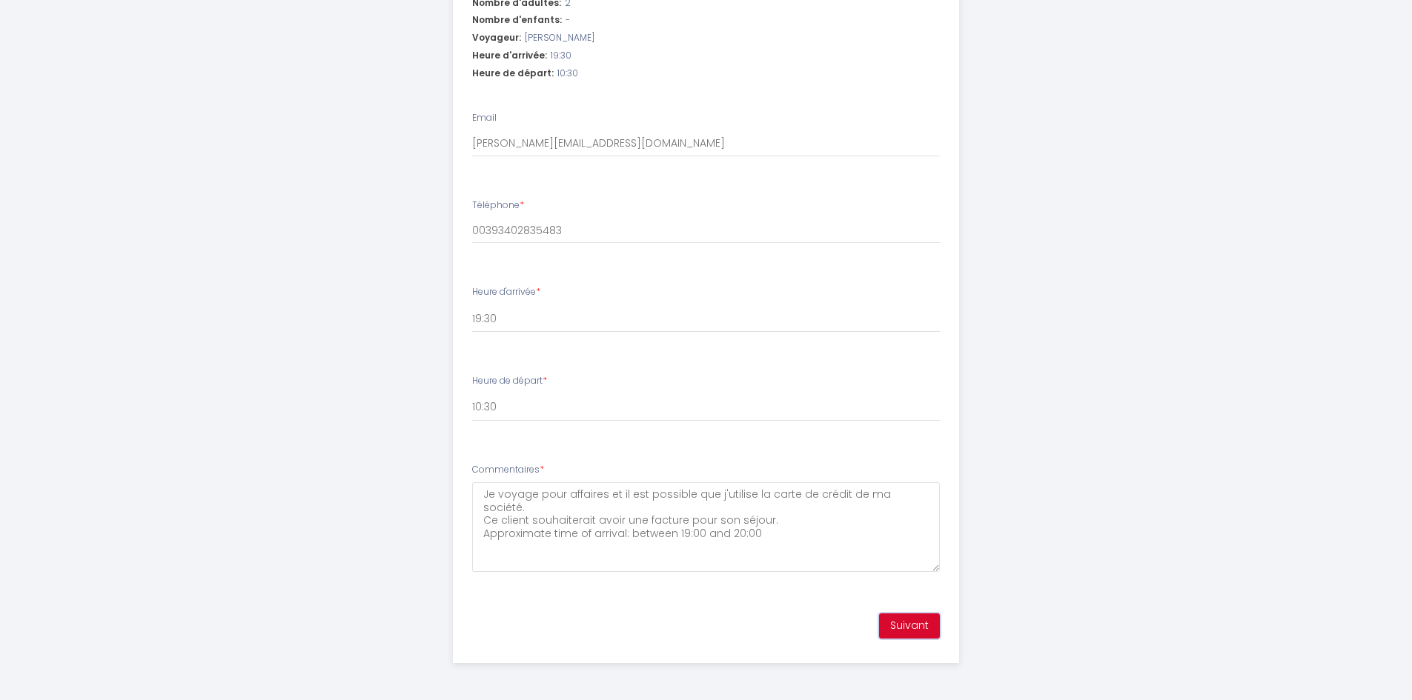
click at [903, 624] on button "Suivant" at bounding box center [909, 626] width 61 height 25
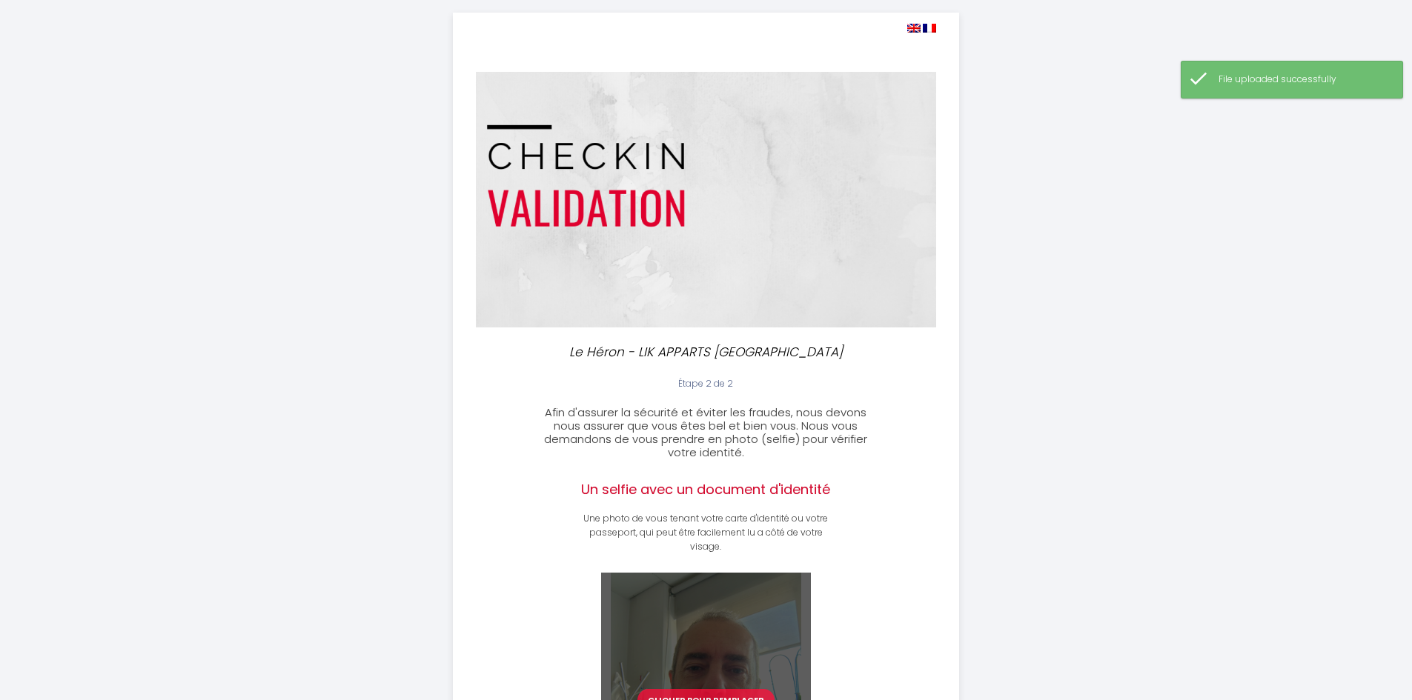
scroll to position [265, 0]
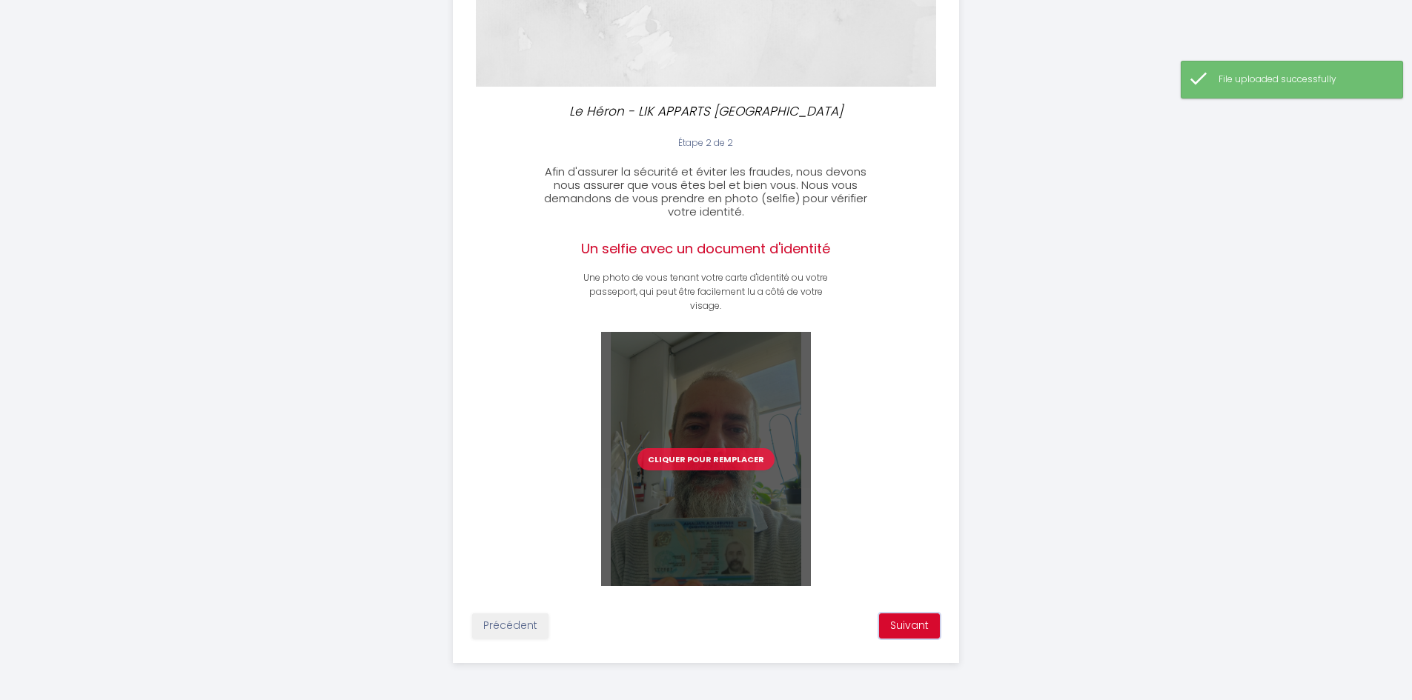
click at [918, 629] on button "Suivant" at bounding box center [909, 626] width 61 height 25
